Goal: Task Accomplishment & Management: Complete application form

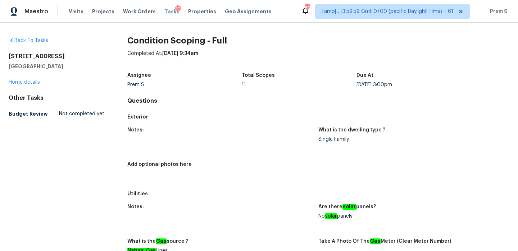
click at [164, 12] on span "Tasks" at bounding box center [171, 11] width 15 height 5
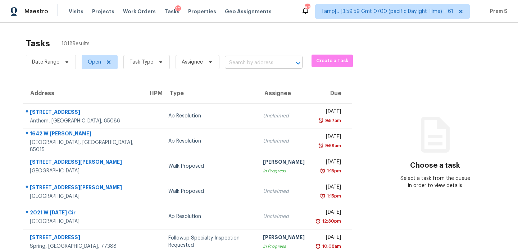
click at [259, 68] on input "text" at bounding box center [254, 63] width 58 height 11
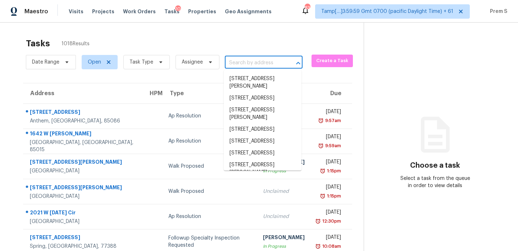
paste input "410 E Peachtree Dr High Point, NC, 27265"
type input "410 E Peachtree Dr High Point, NC, 27265"
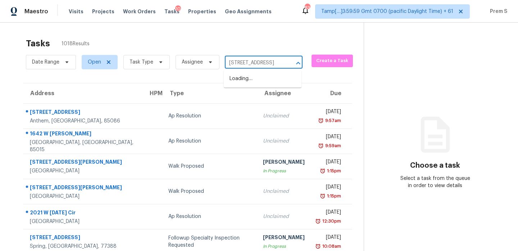
scroll to position [0, 44]
click at [246, 81] on li "410 E Peachtree Dr, High Point, NC 27265" at bounding box center [263, 79] width 78 height 12
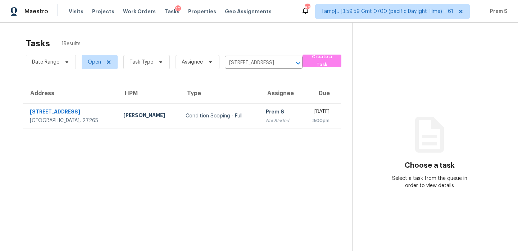
click at [266, 119] on div "Not Started" at bounding box center [280, 120] width 29 height 7
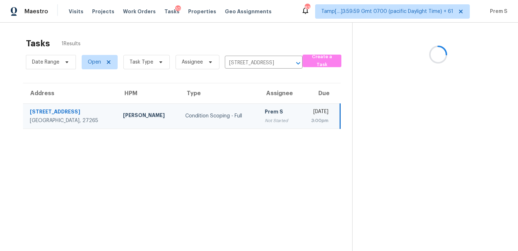
scroll to position [23, 0]
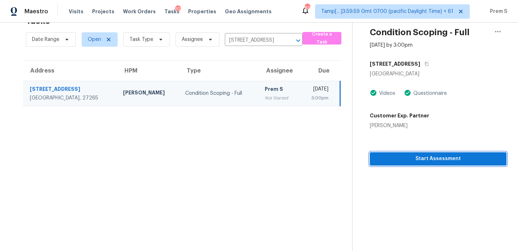
click at [451, 158] on span "Start Assessment" at bounding box center [437, 159] width 125 height 9
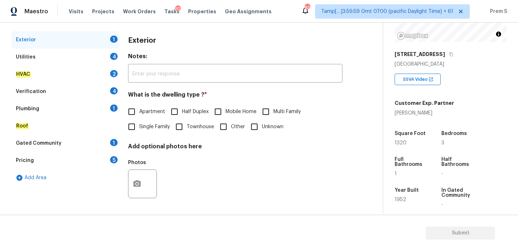
scroll to position [117, 0]
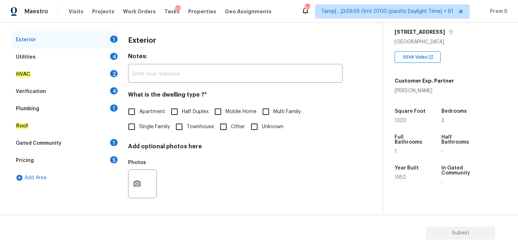
click at [146, 125] on span "Single Family" at bounding box center [154, 127] width 31 height 8
click at [139, 125] on input "Single Family" at bounding box center [131, 126] width 15 height 15
checkbox input "true"
click at [111, 58] on div "4" at bounding box center [114, 56] width 8 height 7
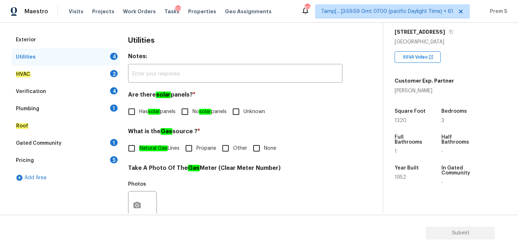
click at [188, 117] on input "No solar panels" at bounding box center [184, 111] width 15 height 15
checkbox input "true"
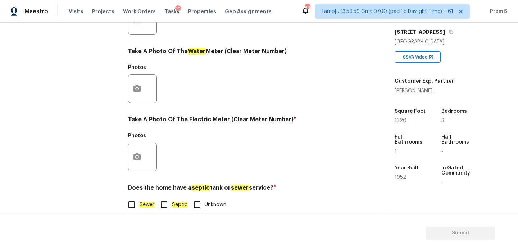
scroll to position [290, 0]
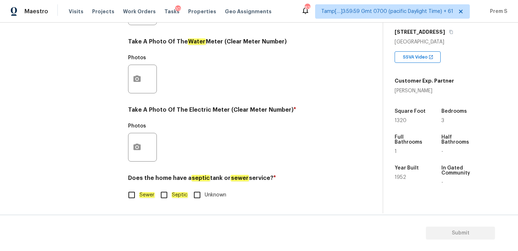
click at [132, 196] on input "Sewer" at bounding box center [131, 195] width 15 height 15
checkbox input "true"
click at [133, 151] on icon "button" at bounding box center [137, 147] width 9 height 9
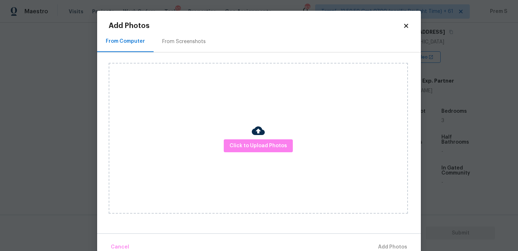
click at [266, 153] on div "Click to Upload Photos" at bounding box center [258, 138] width 299 height 151
click at [267, 142] on span "Click to Upload Photos" at bounding box center [258, 146] width 58 height 9
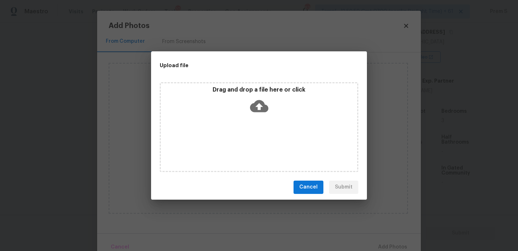
click at [256, 111] on icon at bounding box center [259, 106] width 18 height 12
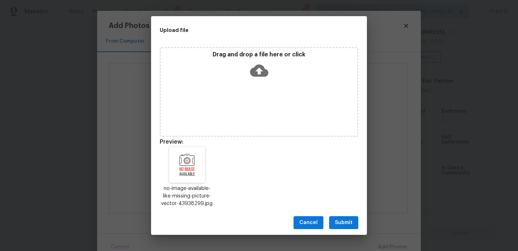
click at [347, 229] on div "Cancel Submit" at bounding box center [259, 223] width 216 height 25
click at [349, 220] on span "Submit" at bounding box center [344, 223] width 18 height 9
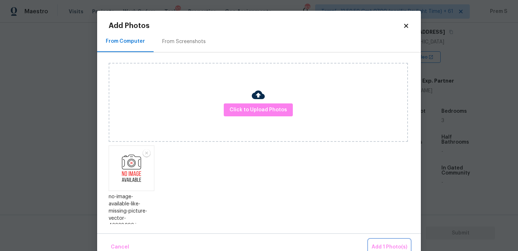
click at [397, 245] on span "Add 1 Photo(s)" at bounding box center [390, 247] width 36 height 9
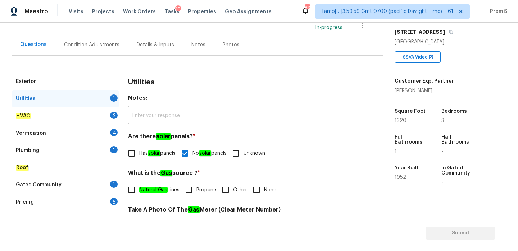
scroll to position [95, 0]
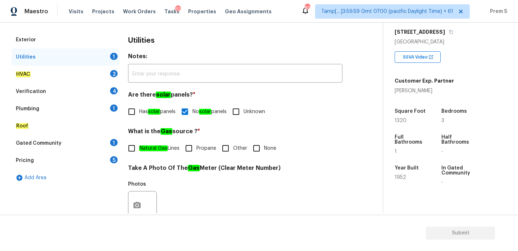
click at [106, 72] on div "HVAC 2" at bounding box center [66, 74] width 108 height 17
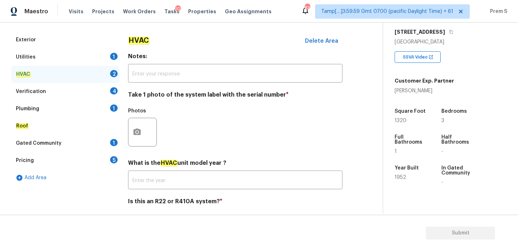
scroll to position [119, 0]
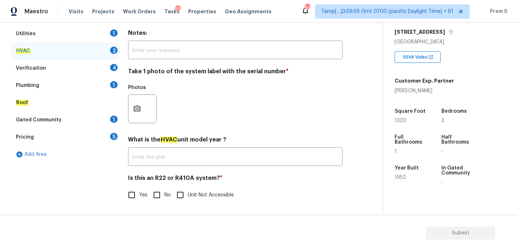
click at [158, 199] on input "No" at bounding box center [156, 195] width 15 height 15
click at [158, 200] on input "No" at bounding box center [156, 195] width 15 height 15
checkbox input "true"
click at [136, 105] on icon "button" at bounding box center [137, 109] width 9 height 9
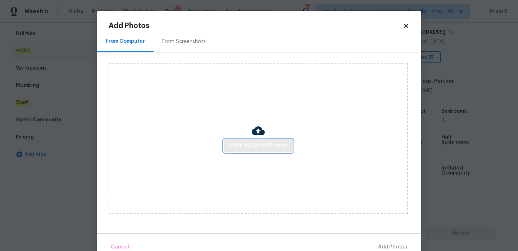
click at [265, 147] on span "Click to Upload Photos" at bounding box center [258, 146] width 58 height 9
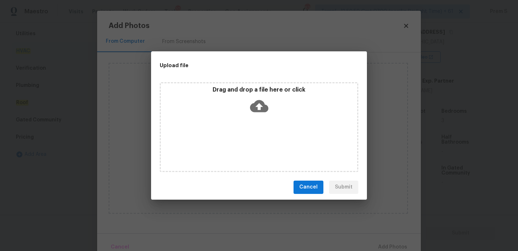
click at [256, 101] on icon at bounding box center [259, 106] width 18 height 12
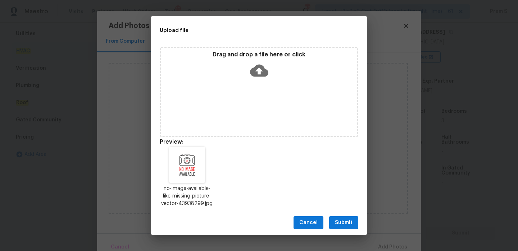
click at [342, 228] on button "Submit" at bounding box center [343, 223] width 29 height 13
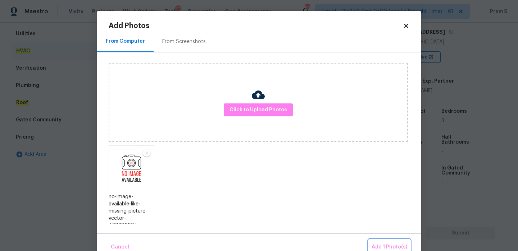
click at [395, 247] on span "Add 1 Photo(s)" at bounding box center [390, 247] width 36 height 9
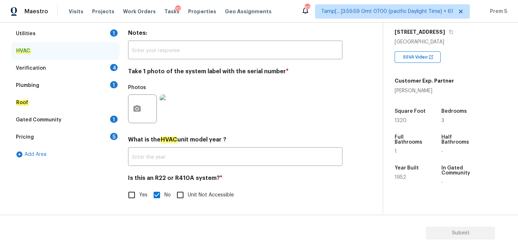
click at [108, 63] on div "Verification 4" at bounding box center [66, 68] width 108 height 17
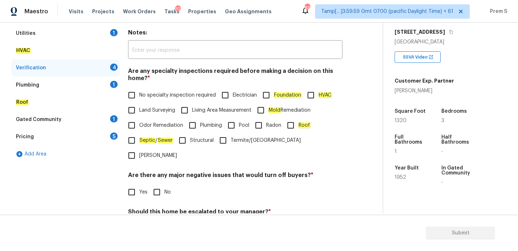
click at [136, 88] on input "No specialty inspection required" at bounding box center [131, 95] width 15 height 15
checkbox input "true"
click at [161, 185] on input "No" at bounding box center [156, 192] width 15 height 15
checkbox input "true"
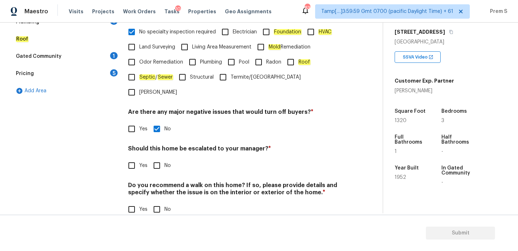
scroll to position [181, 0]
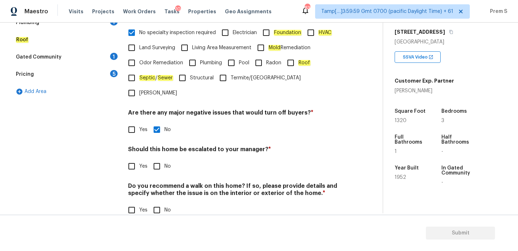
click at [136, 159] on input "Yes" at bounding box center [131, 166] width 15 height 15
checkbox input "true"
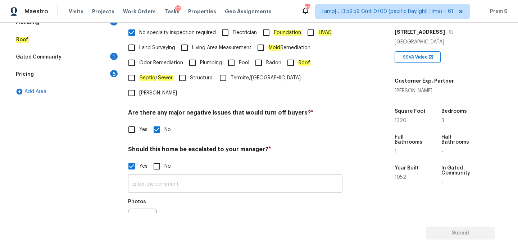
click at [153, 176] on input "text" at bounding box center [235, 184] width 214 height 17
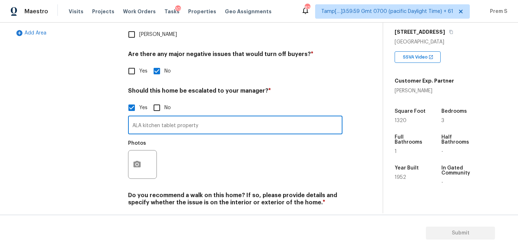
scroll to position [250, 0]
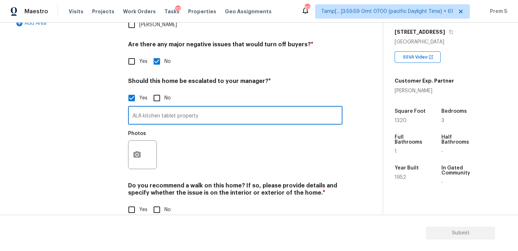
type input "ALA kitchen tablet property"
click at [159, 202] on input "No" at bounding box center [156, 209] width 15 height 15
checkbox input "true"
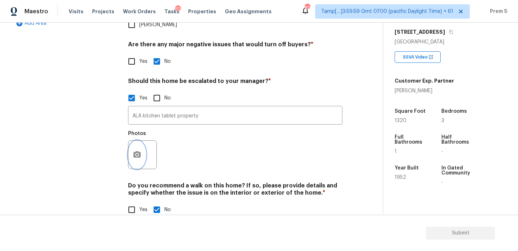
click at [138, 146] on button "button" at bounding box center [136, 155] width 17 height 28
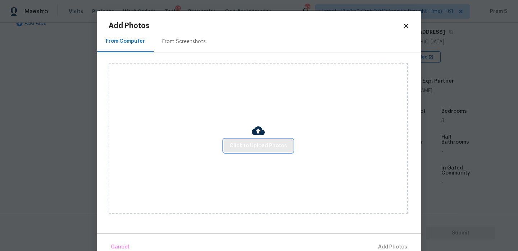
click at [273, 148] on span "Click to Upload Photos" at bounding box center [258, 146] width 58 height 9
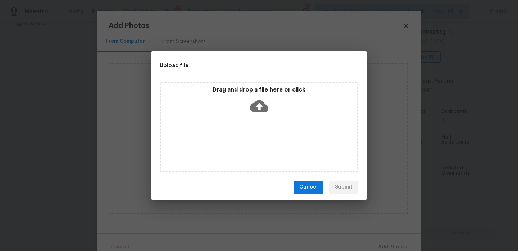
click at [261, 107] on icon at bounding box center [259, 106] width 18 height 12
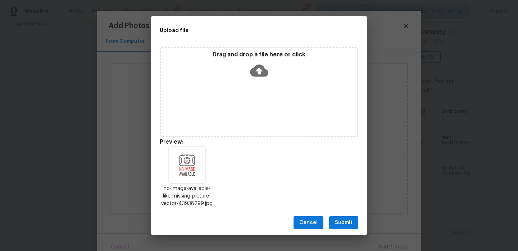
click at [354, 226] on button "Submit" at bounding box center [343, 223] width 29 height 13
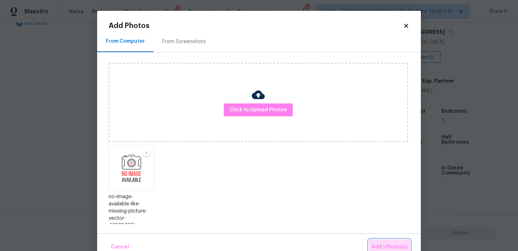
click at [383, 246] on span "Add 1 Photo(s)" at bounding box center [390, 247] width 36 height 9
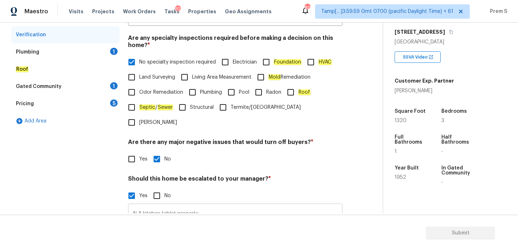
scroll to position [82, 0]
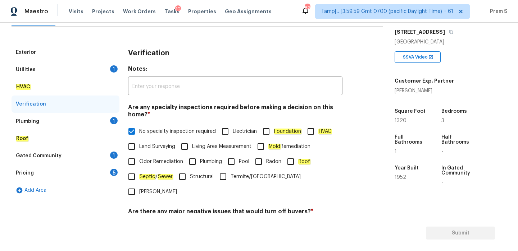
click at [110, 67] on div "Utilities 1" at bounding box center [66, 69] width 108 height 17
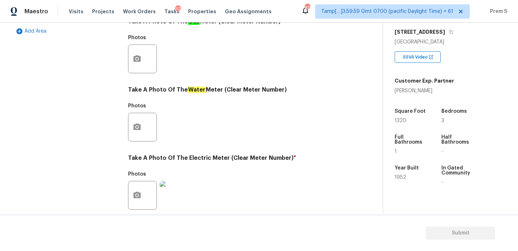
scroll to position [80, 0]
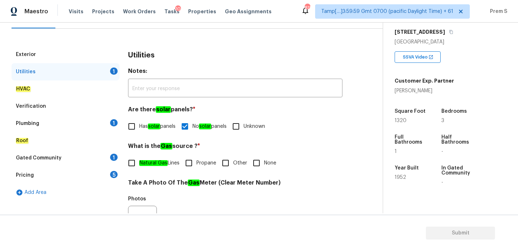
click at [113, 128] on div "Plumbing 1" at bounding box center [66, 123] width 108 height 17
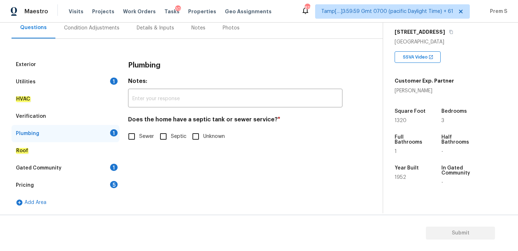
scroll to position [70, 0]
click at [135, 138] on input "Sewer" at bounding box center [131, 136] width 15 height 15
checkbox input "true"
click at [108, 166] on div "Gated Community 1" at bounding box center [66, 168] width 108 height 17
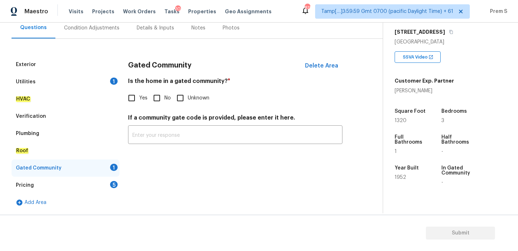
click at [160, 97] on input "No" at bounding box center [156, 98] width 15 height 15
checkbox input "true"
click at [114, 188] on div "Pricing 5" at bounding box center [66, 185] width 108 height 17
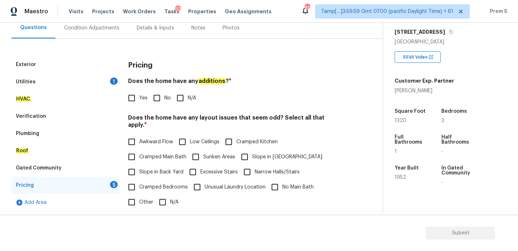
click at [160, 95] on input "No" at bounding box center [156, 98] width 15 height 15
checkbox input "true"
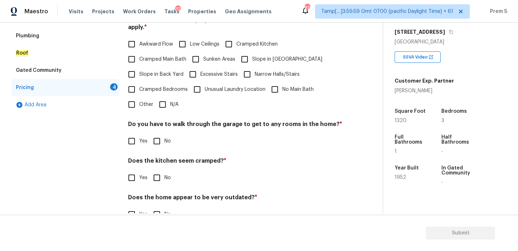
scroll to position [180, 0]
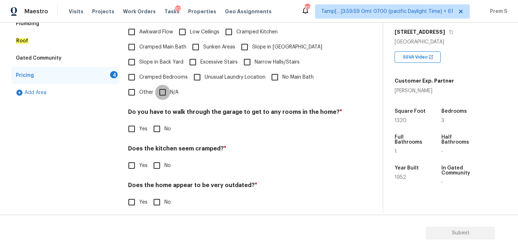
click at [168, 85] on input "N/A" at bounding box center [162, 92] width 15 height 15
checkbox input "true"
click at [159, 122] on input "No" at bounding box center [156, 129] width 15 height 15
checkbox input "true"
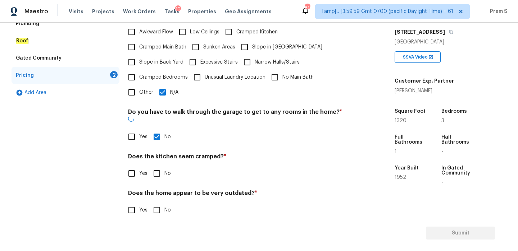
click at [158, 166] on input "No" at bounding box center [156, 173] width 15 height 15
checkbox input "true"
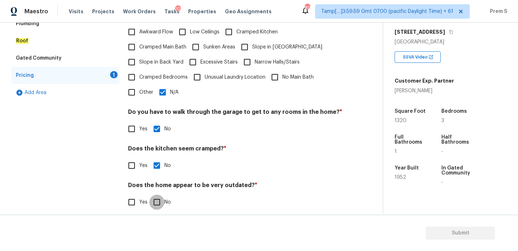
click at [156, 201] on input "No" at bounding box center [156, 202] width 15 height 15
checkbox input "true"
click at [173, 89] on span "N/A" at bounding box center [174, 93] width 8 height 8
click at [170, 85] on input "N/A" at bounding box center [162, 92] width 15 height 15
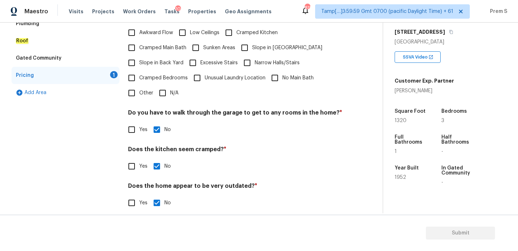
click at [161, 98] on input "N/A" at bounding box center [162, 93] width 15 height 15
checkbox input "false"
click at [161, 98] on div "Pricing Does the home have any additions ? * Yes No N/A Does the home have any …" at bounding box center [235, 82] width 214 height 273
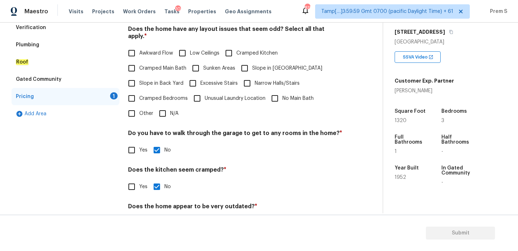
scroll to position [158, 0]
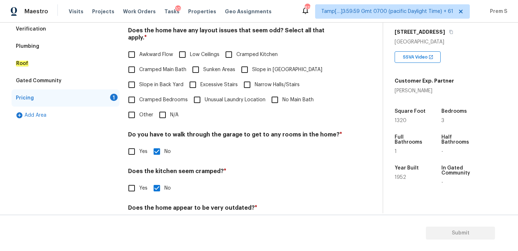
click at [249, 64] on input "Slope in Front Yard" at bounding box center [244, 69] width 15 height 15
checkbox input "false"
click at [154, 83] on label "Slope in Back Yard" at bounding box center [153, 84] width 59 height 15
click at [139, 83] on input "Slope in Back Yard" at bounding box center [131, 84] width 15 height 15
click at [150, 81] on span "Slope in Back Yard" at bounding box center [161, 85] width 44 height 8
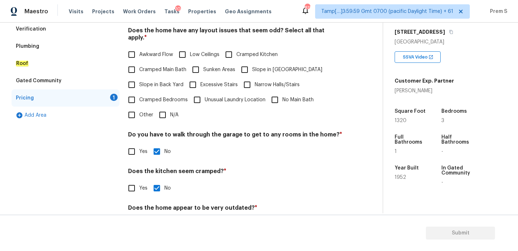
click at [139, 77] on input "Slope in Back Yard" at bounding box center [131, 84] width 15 height 15
checkbox input "true"
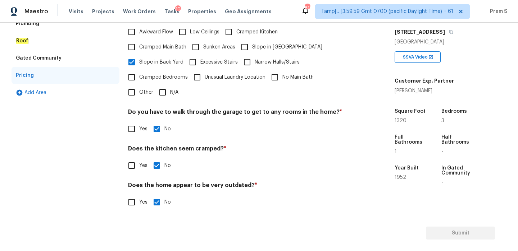
scroll to position [62, 0]
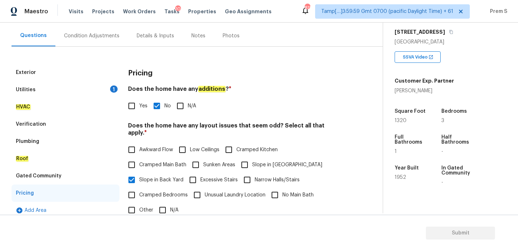
click at [100, 87] on div "Utilities 1" at bounding box center [66, 89] width 108 height 17
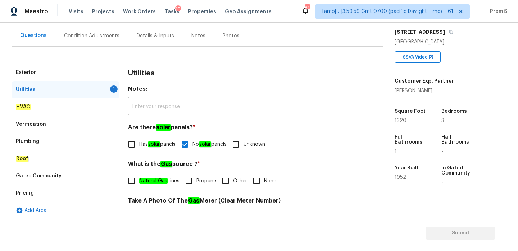
click at [233, 181] on input "Other" at bounding box center [225, 181] width 15 height 15
checkbox input "true"
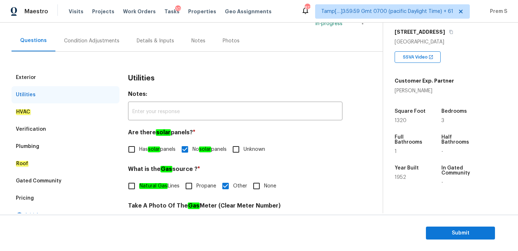
scroll to position [54, 0]
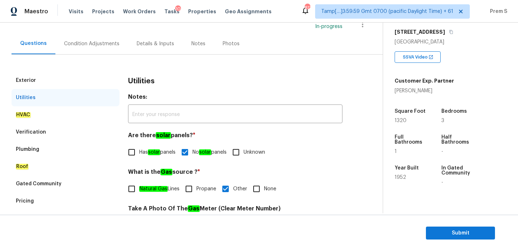
click at [99, 45] on div "Condition Adjustments" at bounding box center [91, 43] width 55 height 7
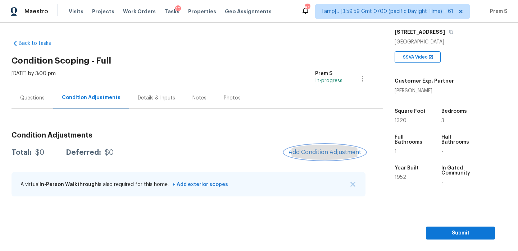
click at [304, 147] on button "Add Condition Adjustment" at bounding box center [324, 152] width 81 height 15
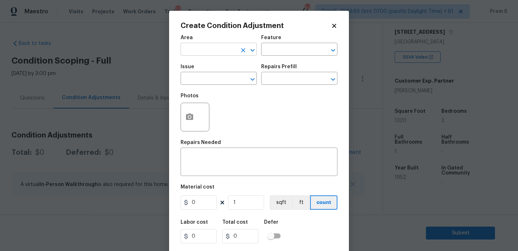
click at [194, 47] on input "text" at bounding box center [209, 50] width 56 height 11
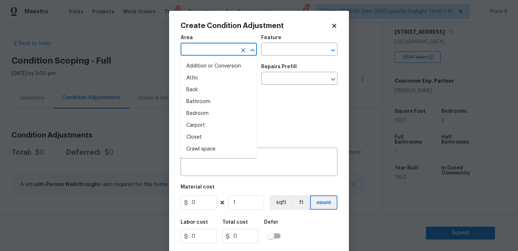
type input "i"
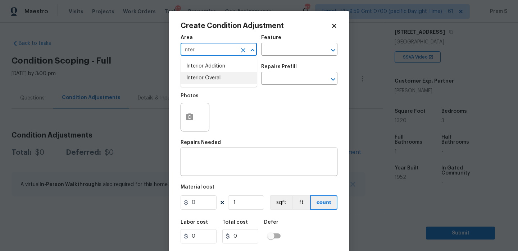
click at [205, 74] on li "Interior Overall" at bounding box center [219, 78] width 76 height 12
type input "Interior Overall"
click at [205, 74] on input "text" at bounding box center [209, 79] width 56 height 11
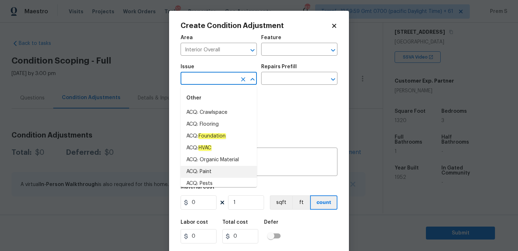
click at [200, 167] on li "ACQ: Paint" at bounding box center [219, 172] width 76 height 12
type input "ACQ: Paint"
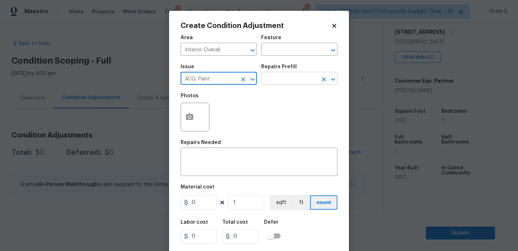
click at [291, 84] on input "text" at bounding box center [289, 79] width 56 height 11
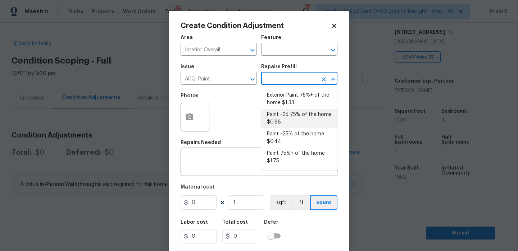
click at [290, 120] on li "Paint ~25-75% of the home $0.88" at bounding box center [299, 118] width 76 height 19
type input "Acquisition"
type textarea "Acquisition Scope: ~25 - 75% of the home needs interior paint"
type input "0.88"
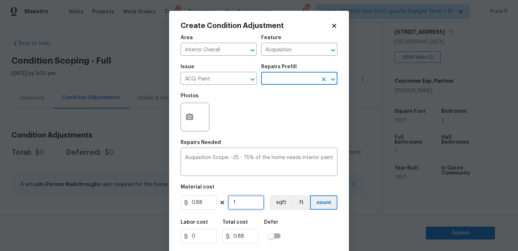
click at [242, 204] on input "1" at bounding box center [246, 203] width 36 height 14
type input "13"
type input "11.44"
type input "132"
type input "116.16"
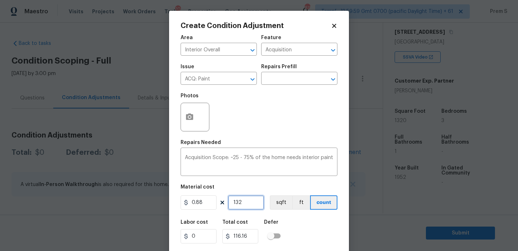
type input "1320"
type input "1161.6"
type input "1320"
click at [191, 112] on button "button" at bounding box center [189, 117] width 17 height 28
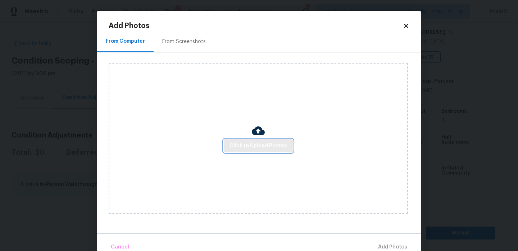
click at [251, 142] on span "Click to Upload Photos" at bounding box center [258, 146] width 58 height 9
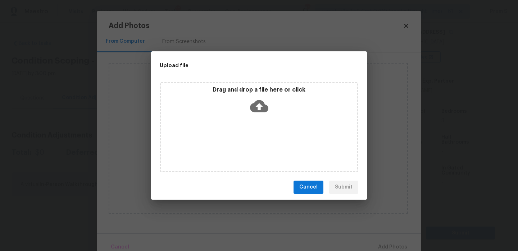
click at [258, 104] on icon at bounding box center [259, 106] width 18 height 18
